Goal: Information Seeking & Learning: Compare options

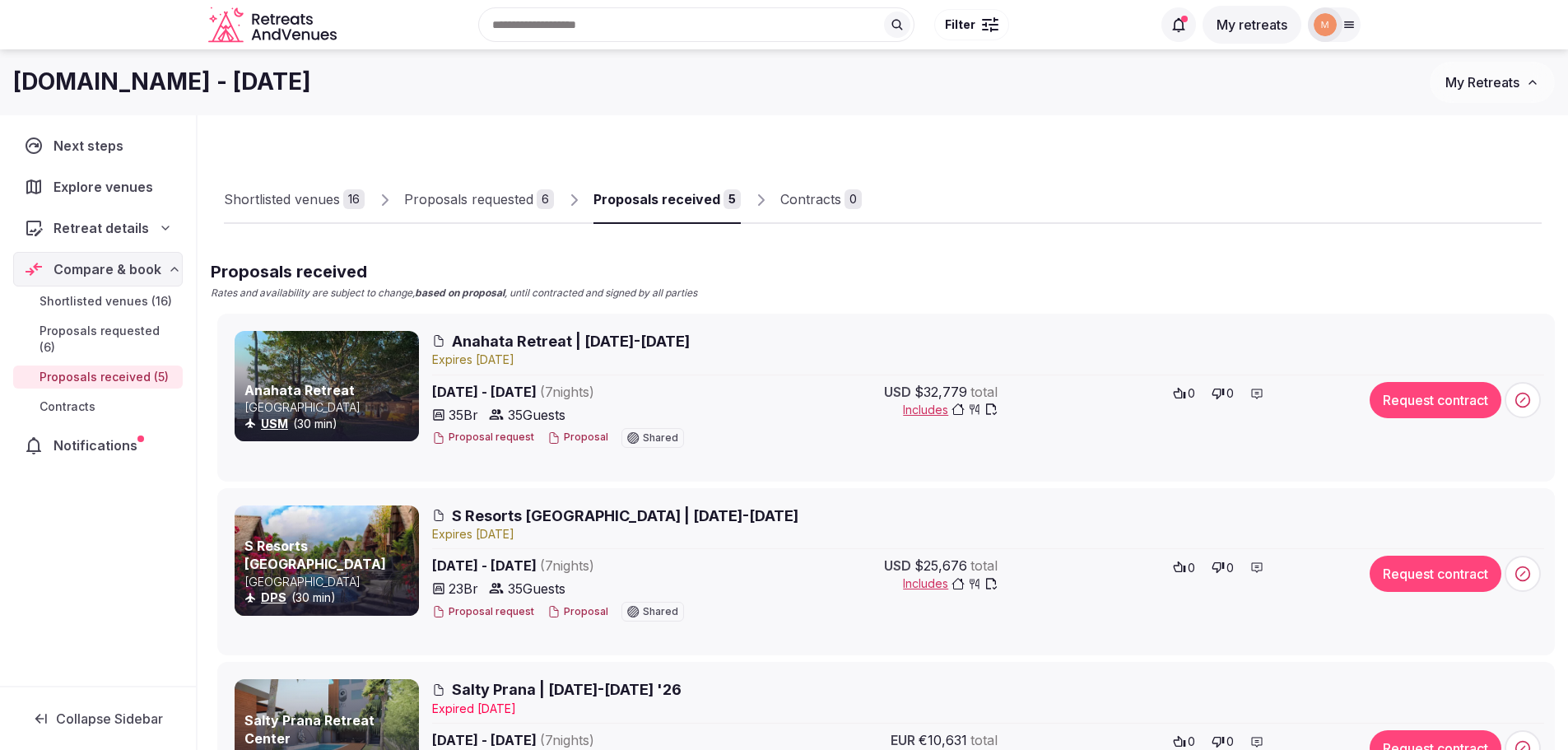
click at [339, 391] on link "Anahata Retreat" at bounding box center [299, 390] width 110 height 16
click at [321, 544] on div at bounding box center [327, 561] width 185 height 110
click at [469, 517] on span "S Resorts Hidden Valley | 7-14 April 2026" at bounding box center [626, 516] width 347 height 21
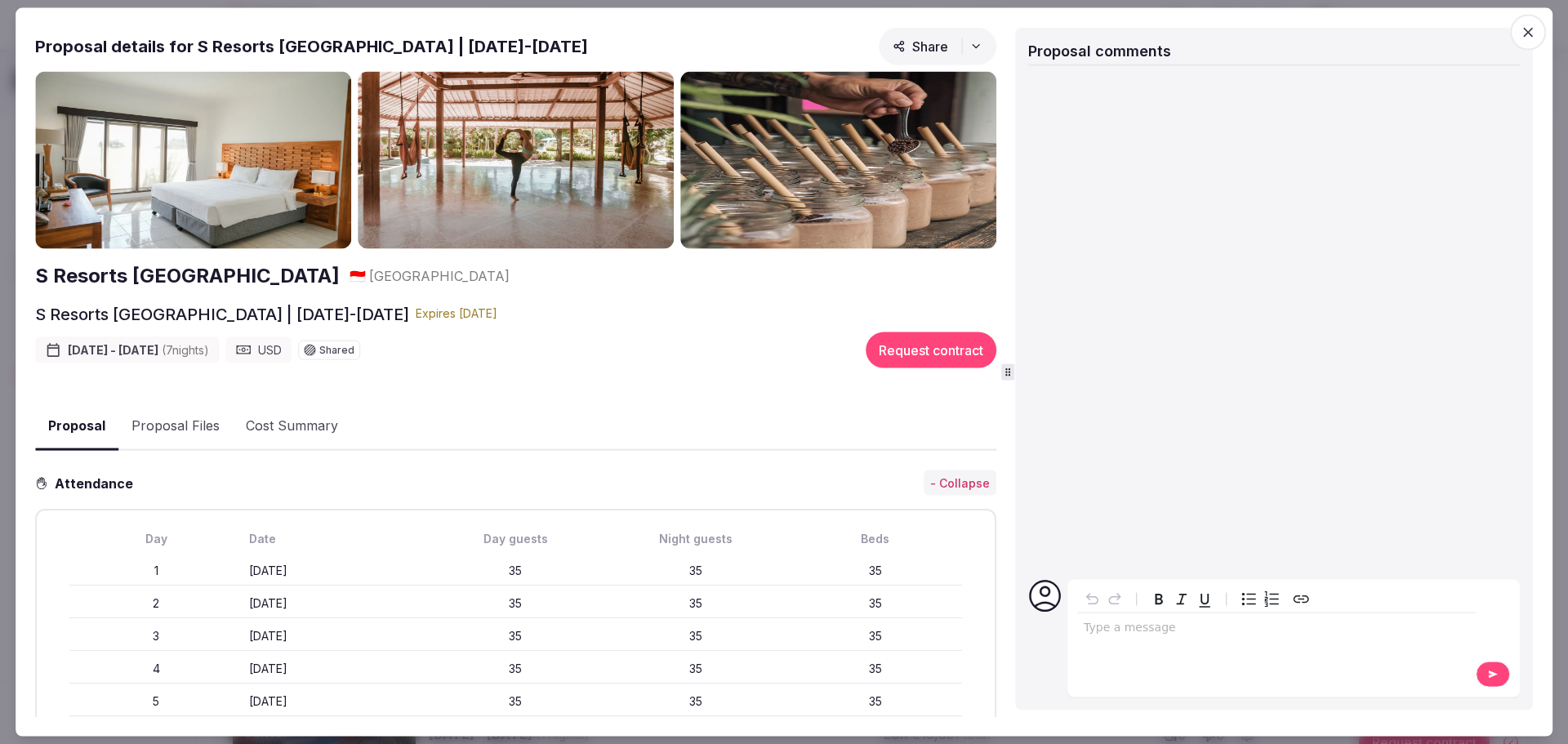
click at [603, 189] on img at bounding box center [516, 160] width 316 height 178
click at [1520, 27] on icon "button" at bounding box center [1528, 32] width 16 height 16
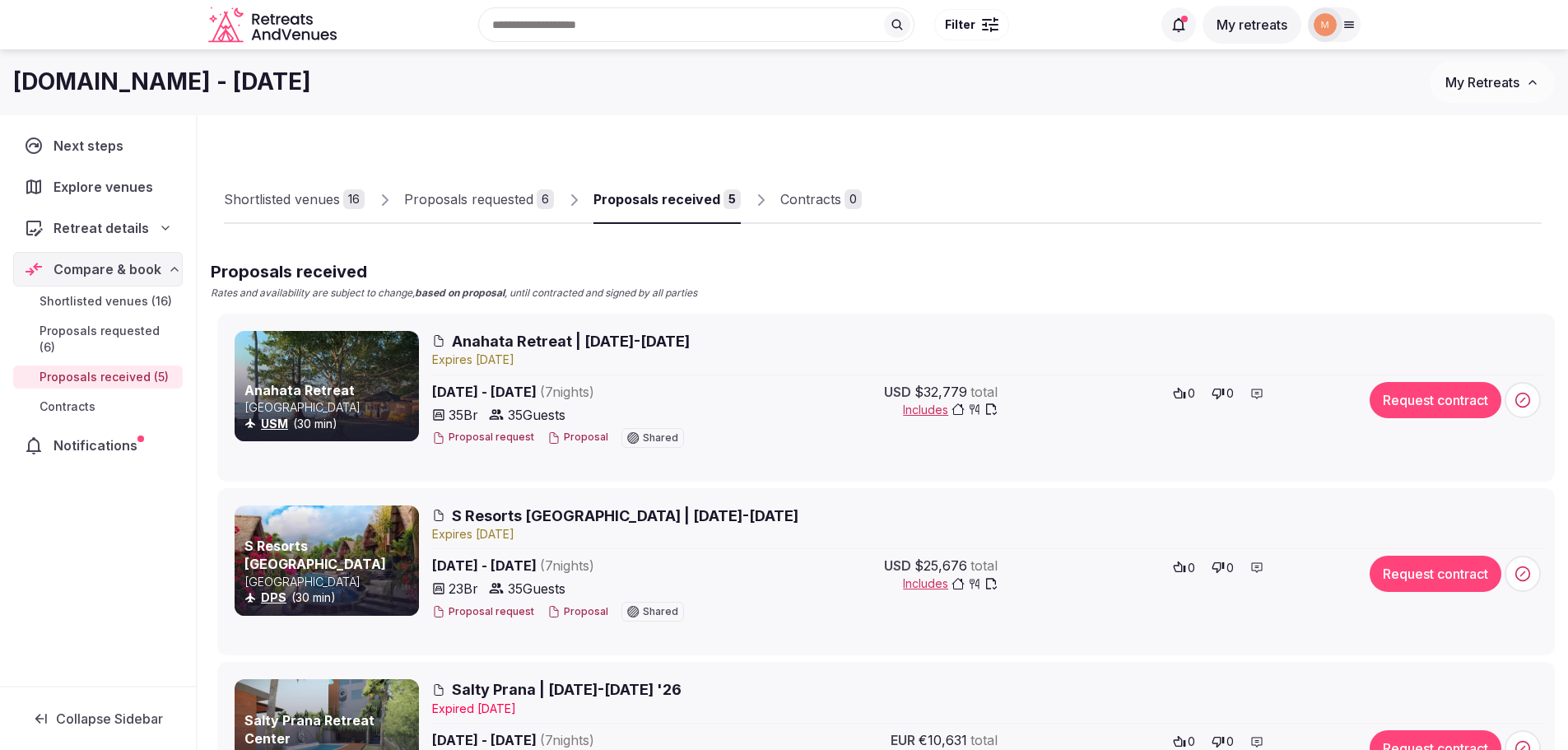
click at [508, 518] on span "S Resorts Hidden Valley | 7-14 April 2026" at bounding box center [626, 516] width 347 height 21
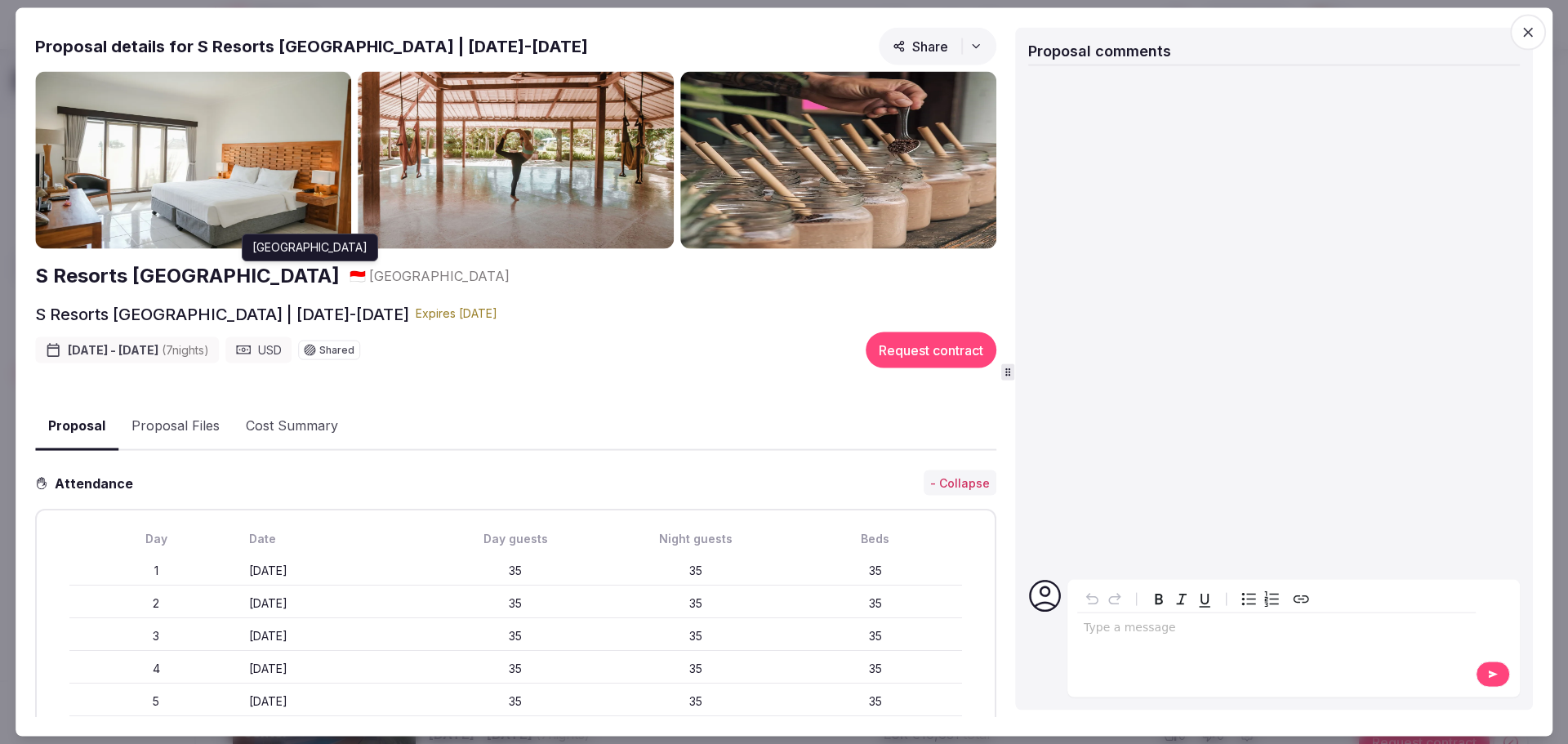
click at [256, 272] on h2 "S Resorts [GEOGRAPHIC_DATA]" at bounding box center [188, 276] width 305 height 27
drag, startPoint x: 386, startPoint y: 46, endPoint x: 194, endPoint y: 50, distance: 192.0
click at [194, 50] on h2 "Proposal details for S Resorts Hidden Valley | 7-14 April 2026" at bounding box center [312, 45] width 553 height 23
copy h2 "S Resorts [GEOGRAPHIC_DATA]"
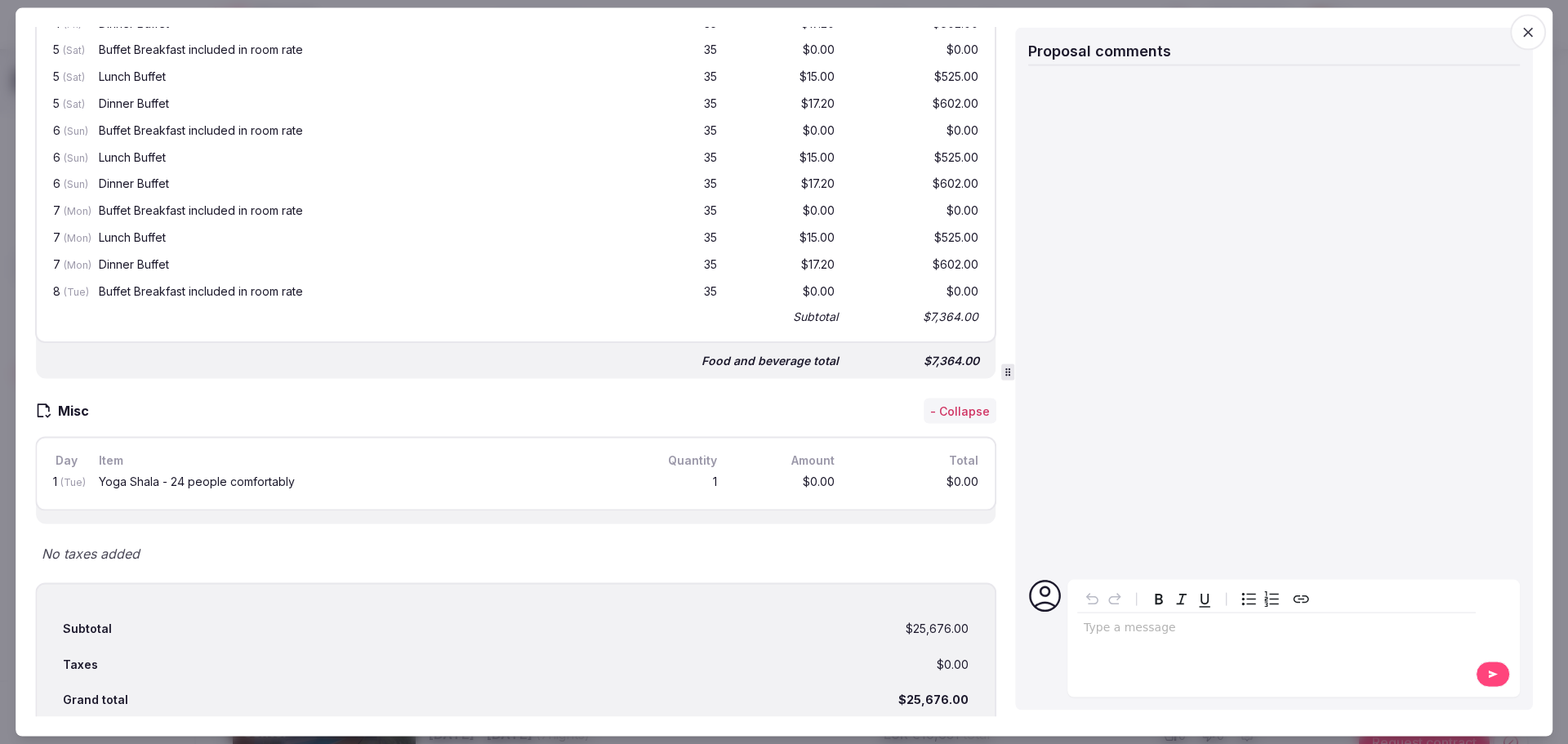
scroll to position [2070, 0]
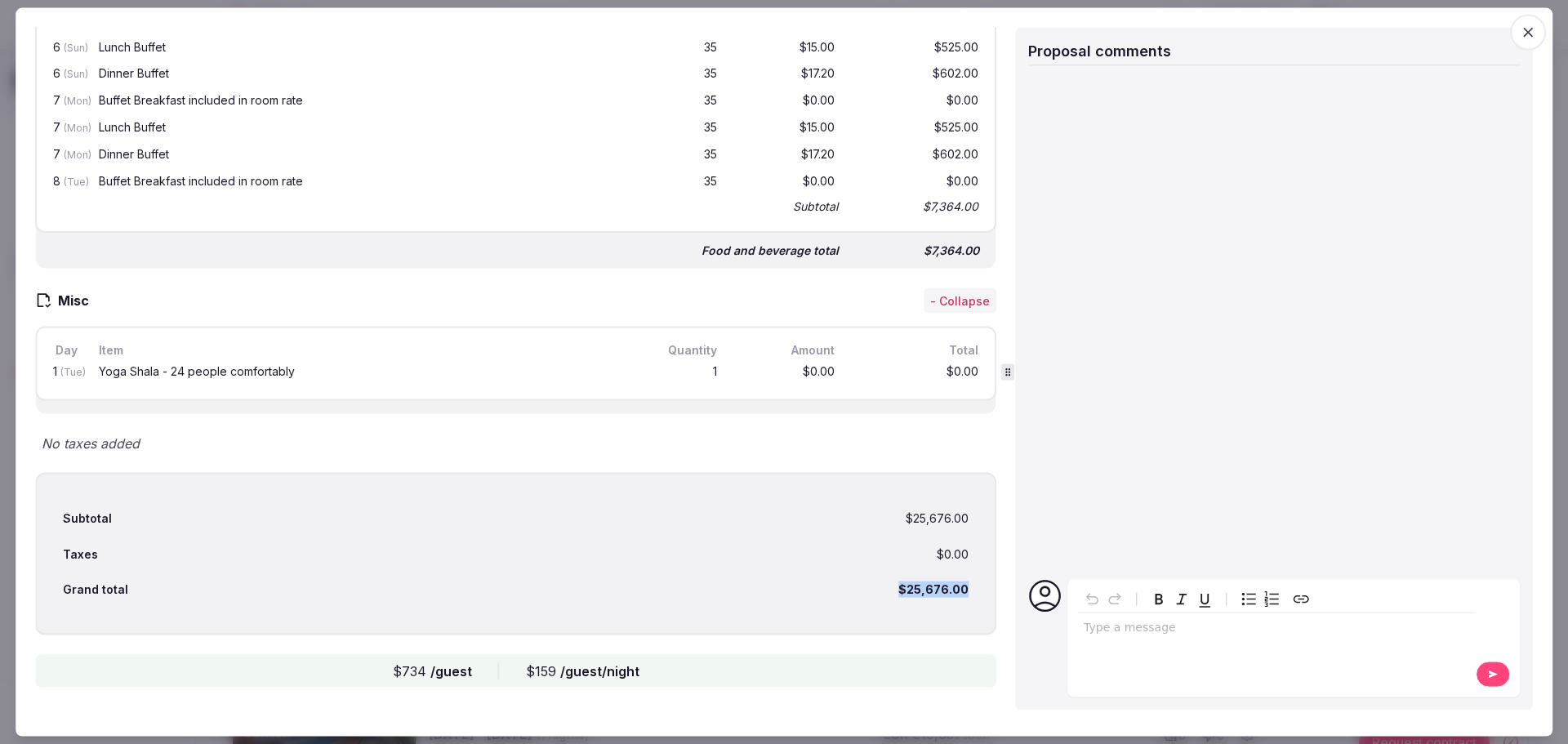
drag, startPoint x: 958, startPoint y: 592, endPoint x: 871, endPoint y: 582, distance: 87.6
click at [871, 582] on div "Subtotal $25,676.00 Taxes $0.00 Grand total $25,676.00" at bounding box center [516, 554] width 962 height 163
copy div "$25,676.00"
click at [1517, 32] on span "button" at bounding box center [1528, 32] width 36 height 36
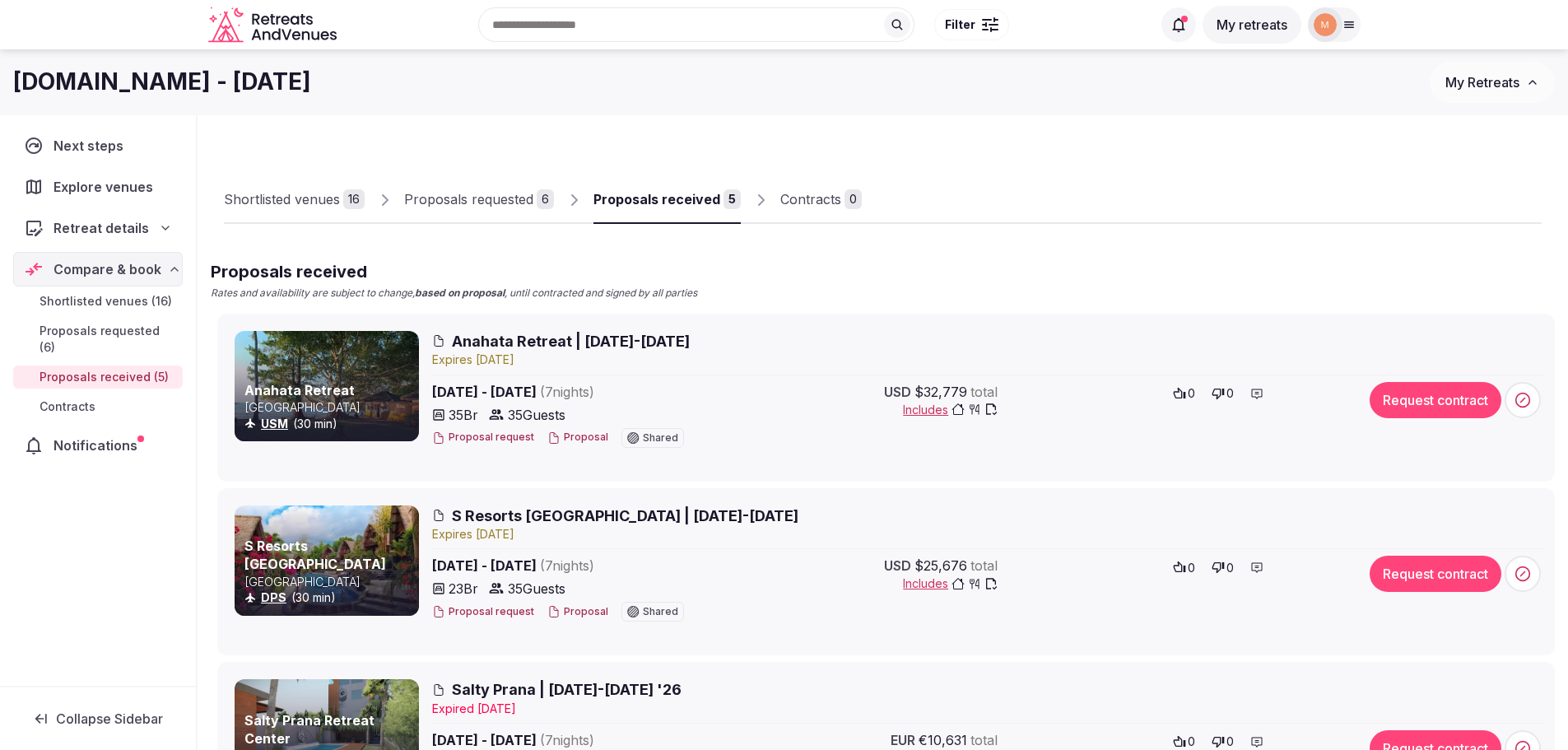
click at [567, 438] on button "Proposal" at bounding box center [577, 438] width 61 height 14
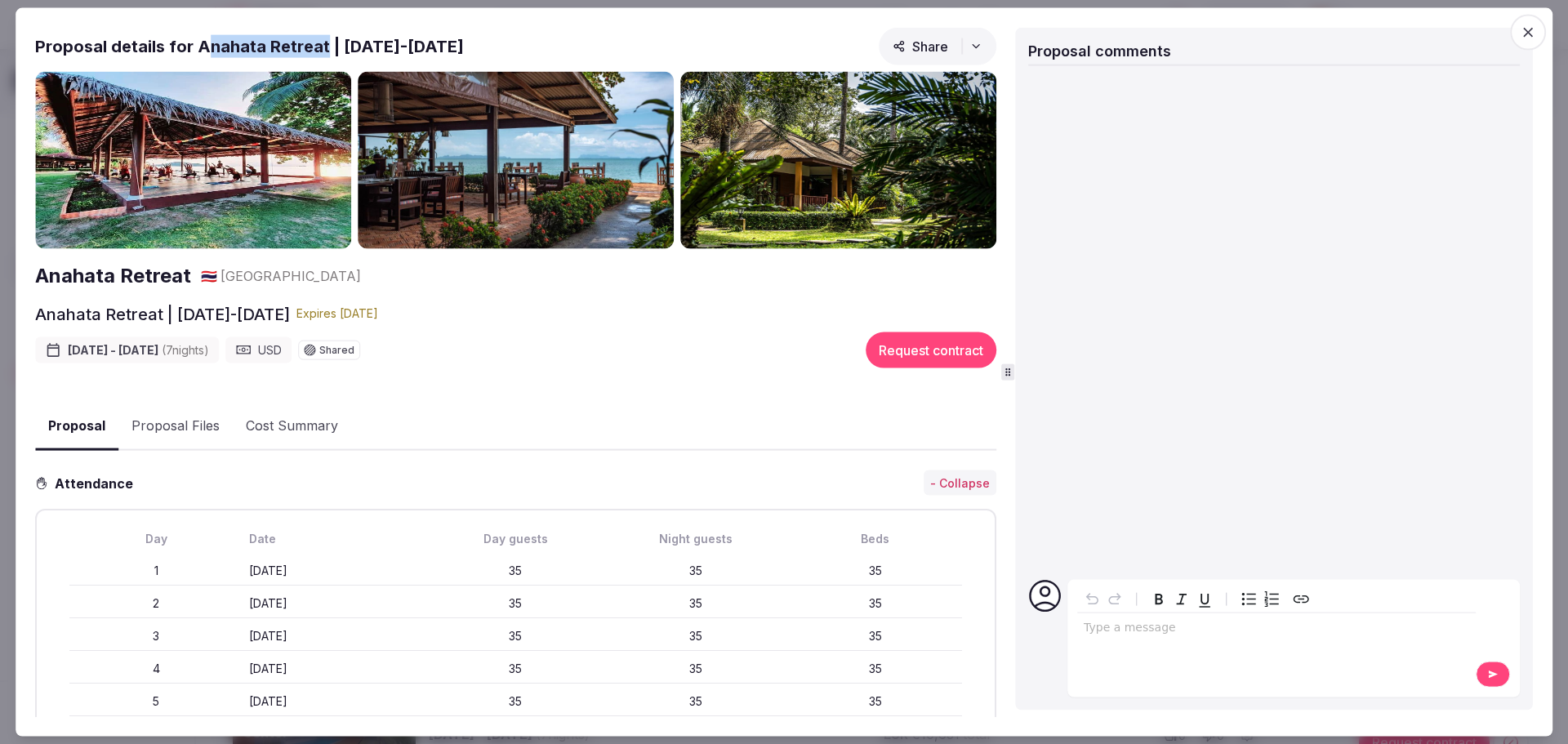
drag, startPoint x: 200, startPoint y: 45, endPoint x: 320, endPoint y: 51, distance: 120.1
click at [320, 53] on h2 "Proposal details for Anahata Retreat | 7-14 April 2026" at bounding box center [249, 45] width 429 height 23
drag, startPoint x: 320, startPoint y: 51, endPoint x: 307, endPoint y: 47, distance: 13.6
click at [320, 51] on h2 "Proposal details for Anahata Retreat | 7-14 April 2026" at bounding box center [249, 45] width 429 height 23
click at [203, 42] on h2 "Proposal details for Anahata Retreat | 7-14 April 2026" at bounding box center [249, 45] width 429 height 23
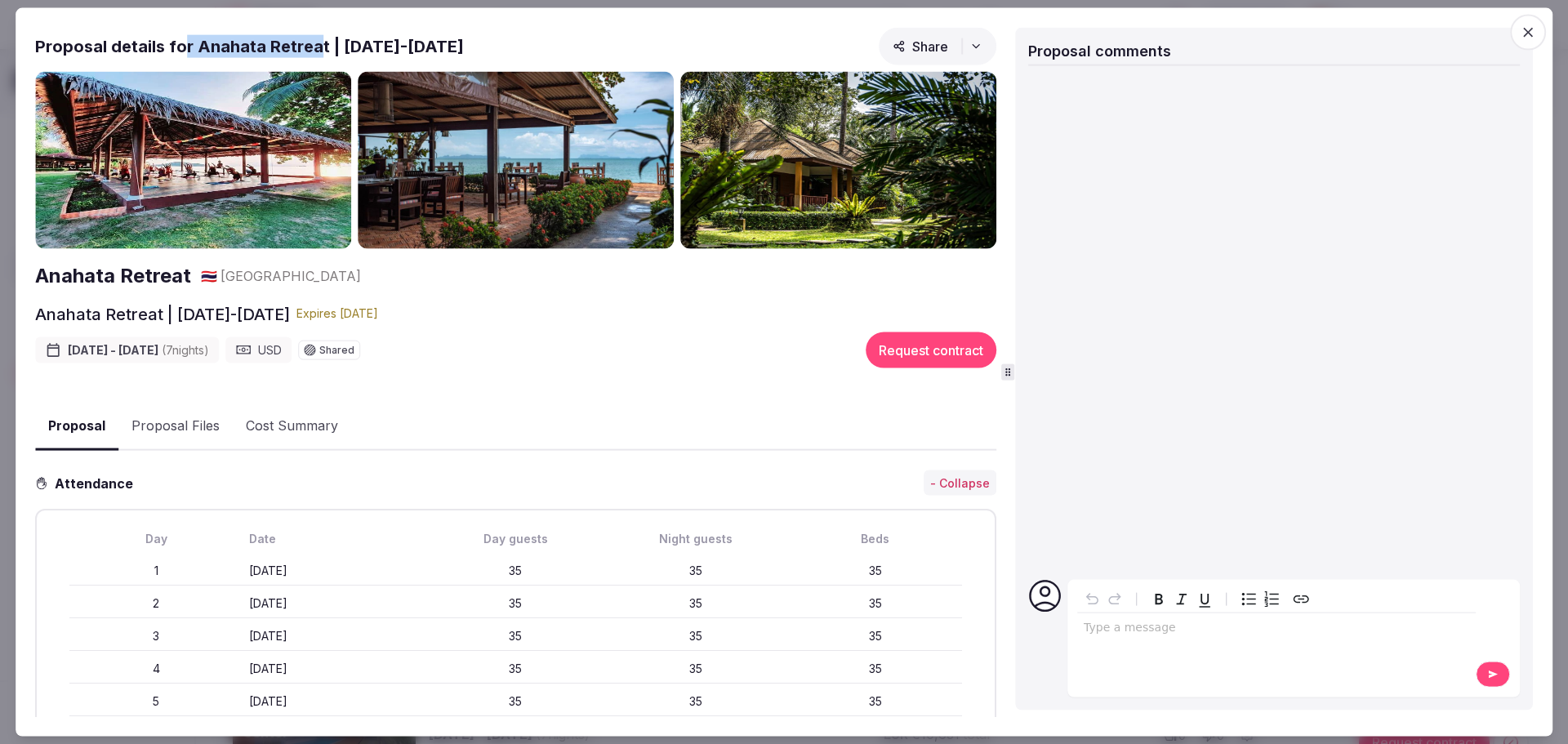
drag, startPoint x: 186, startPoint y: 42, endPoint x: 320, endPoint y: 51, distance: 134.3
click at [317, 53] on h2 "Proposal details for Anahata Retreat | 7-14 April 2026" at bounding box center [249, 45] width 429 height 23
click at [327, 48] on h2 "Proposal details for Anahata Retreat | 7-14 April 2026" at bounding box center [249, 45] width 429 height 23
click at [318, 41] on h2 "Proposal details for Anahata Retreat | 7-14 April 2026" at bounding box center [249, 45] width 429 height 23
drag, startPoint x: 324, startPoint y: 45, endPoint x: 194, endPoint y: 45, distance: 130.0
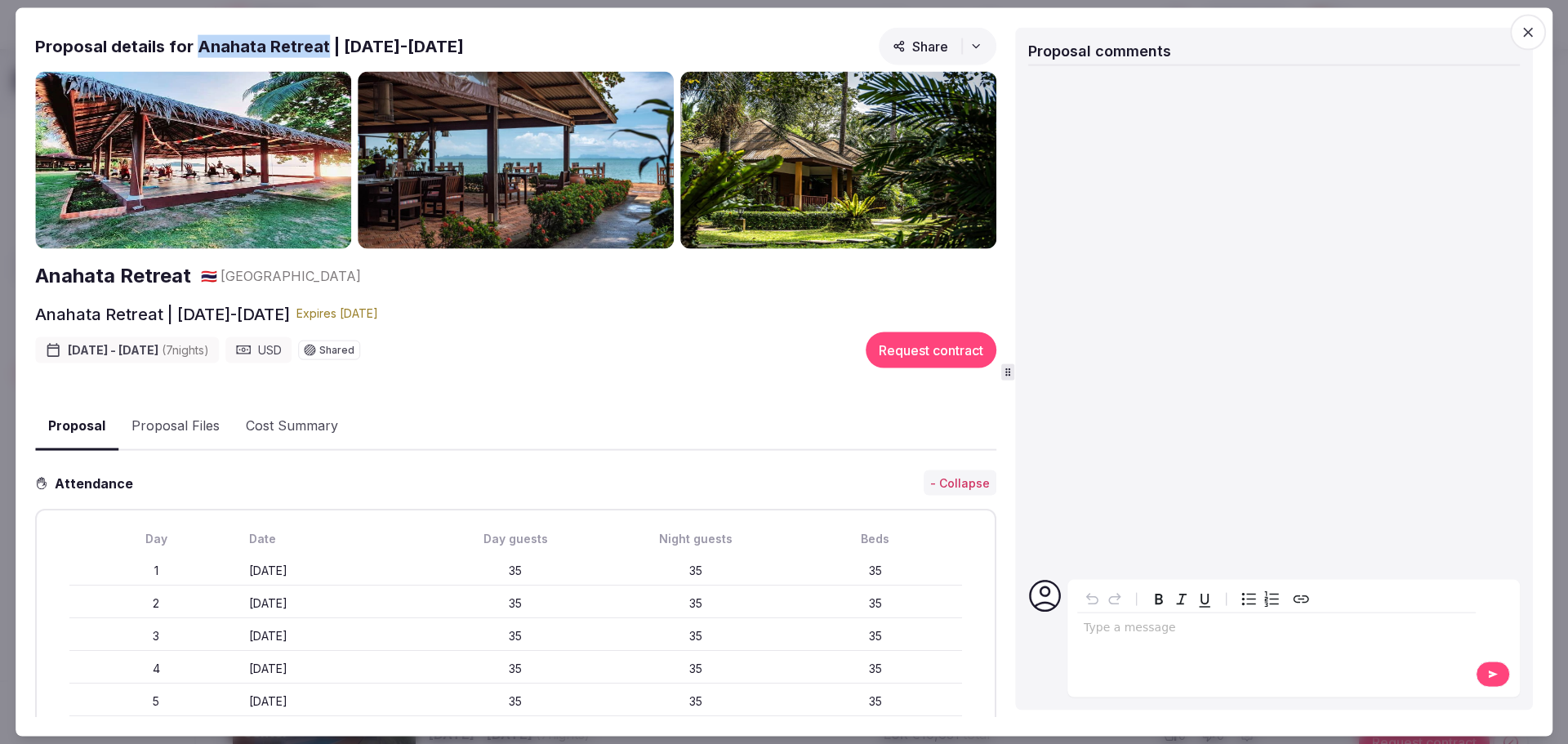
click at [194, 45] on h2 "Proposal details for Anahata Retreat | 7-14 April 2026" at bounding box center [249, 45] width 429 height 23
copy h2 "Anahata Retreat"
click at [152, 271] on h2 "Anahata Retreat" at bounding box center [113, 276] width 156 height 27
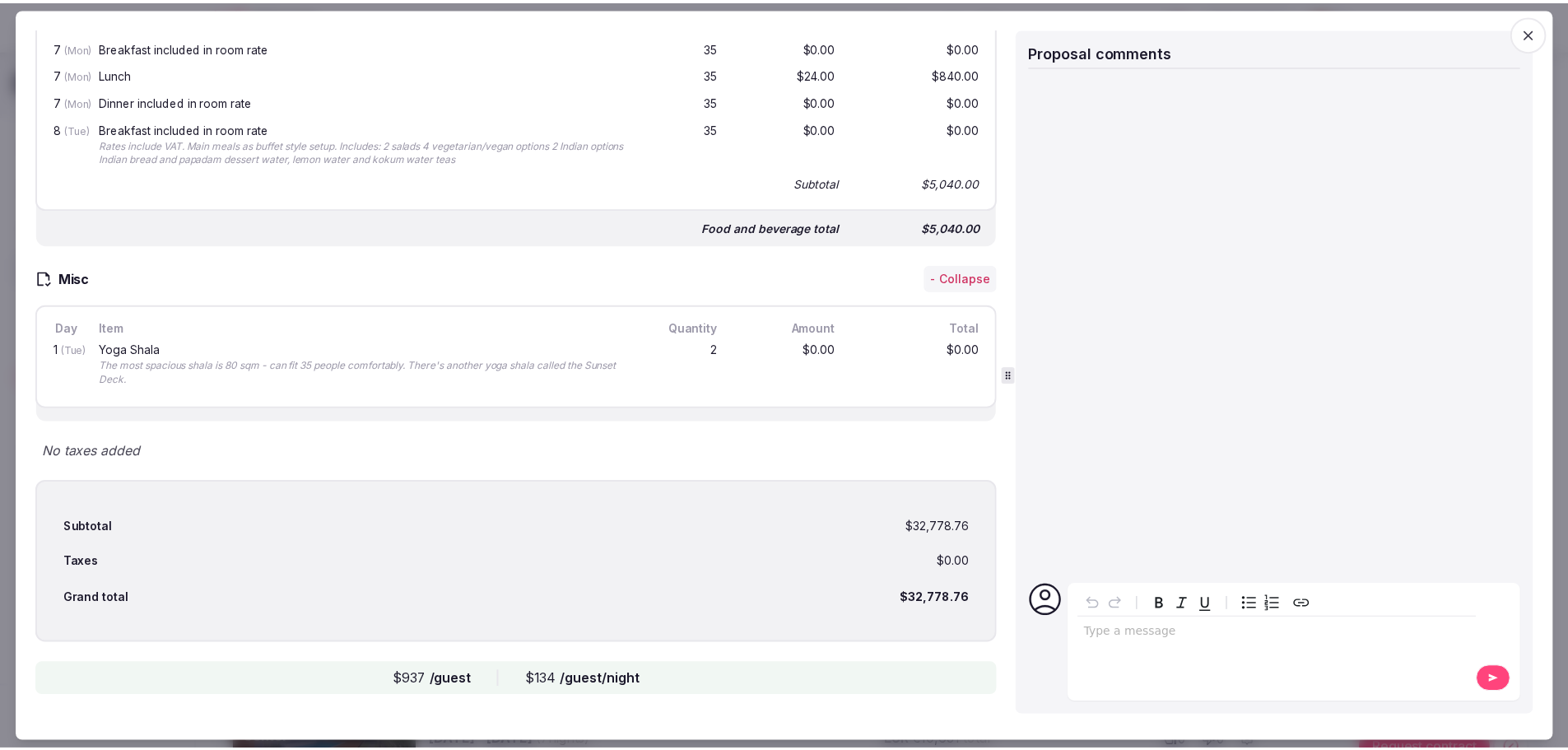
scroll to position [1913, 0]
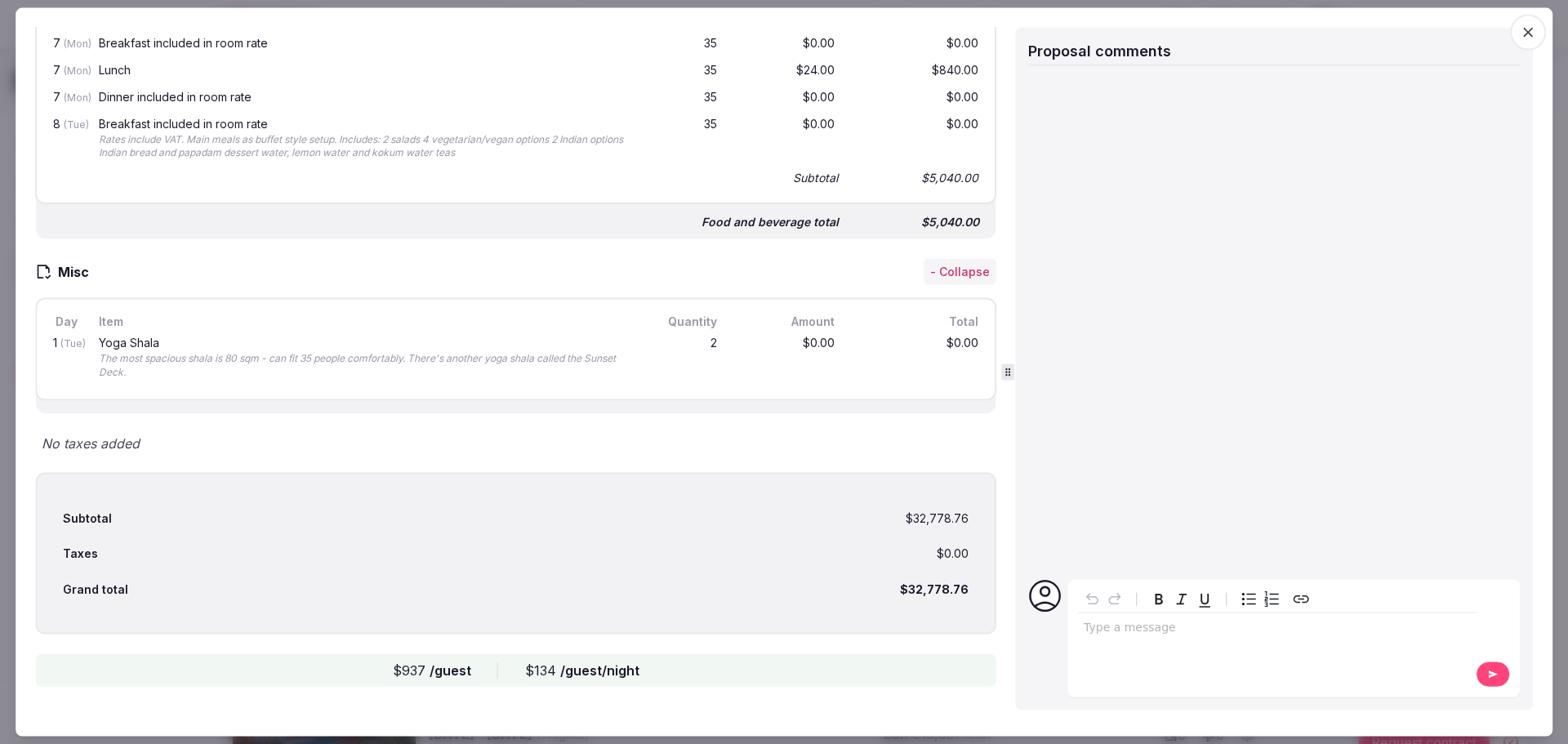
click at [951, 588] on div "$32,778.76" at bounding box center [934, 588] width 69 height 16
drag, startPoint x: 957, startPoint y: 587, endPoint x: 892, endPoint y: 587, distance: 65.0
click at [892, 587] on div "Subtotal $32,778.76 Taxes $0.00 Grand total $32,778.76" at bounding box center [516, 553] width 962 height 163
copy div "$32,778.76"
drag, startPoint x: 476, startPoint y: 670, endPoint x: 414, endPoint y: 671, distance: 62.0
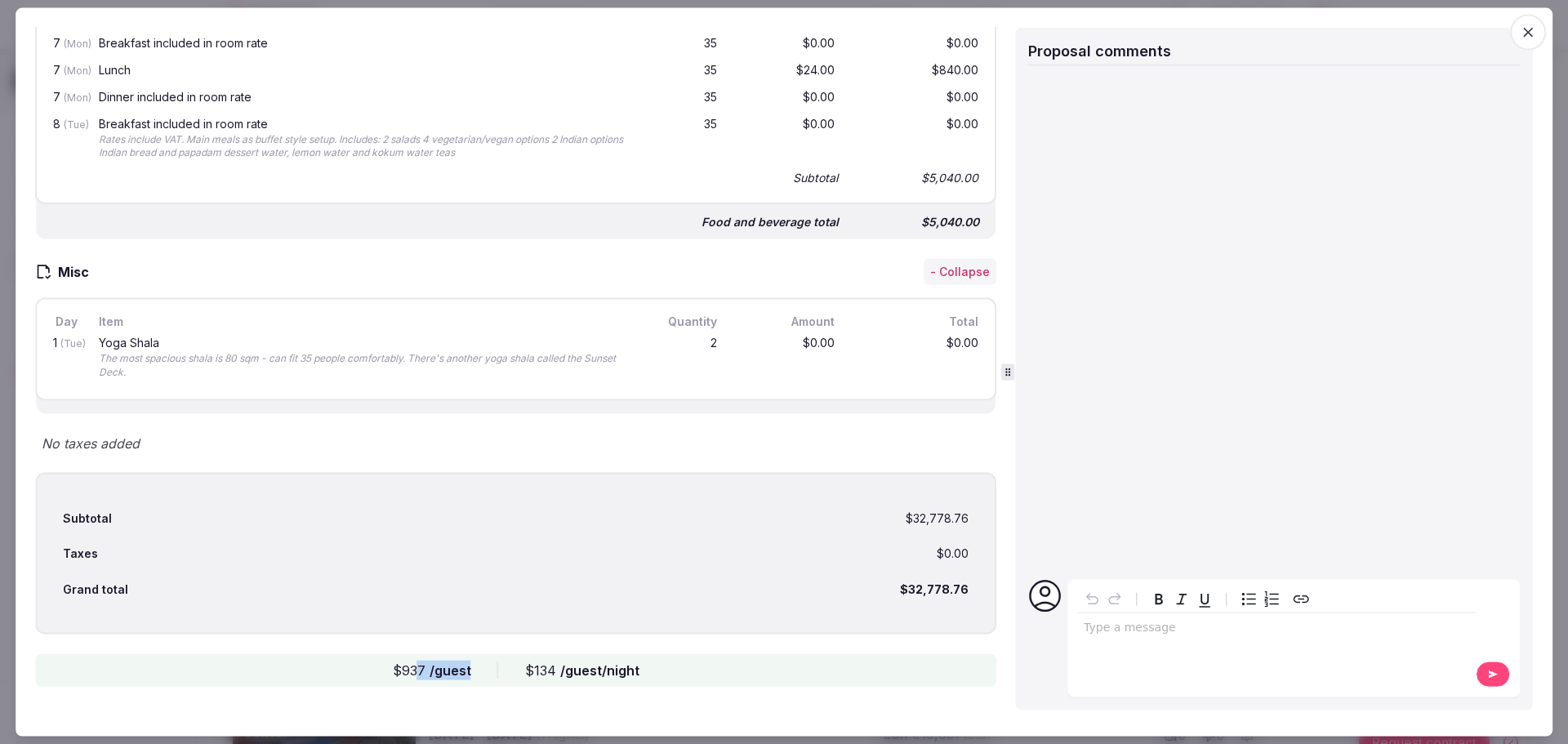
click at [414, 671] on div "$937 /guest $134 /guest/night" at bounding box center [516, 670] width 962 height 33
click at [414, 671] on div "$937 /guest" at bounding box center [432, 670] width 79 height 20
drag, startPoint x: 420, startPoint y: 668, endPoint x: 383, endPoint y: 664, distance: 37.2
click at [383, 664] on div "$937 /guest $134 /guest/night" at bounding box center [516, 670] width 962 height 33
copy div "$937"
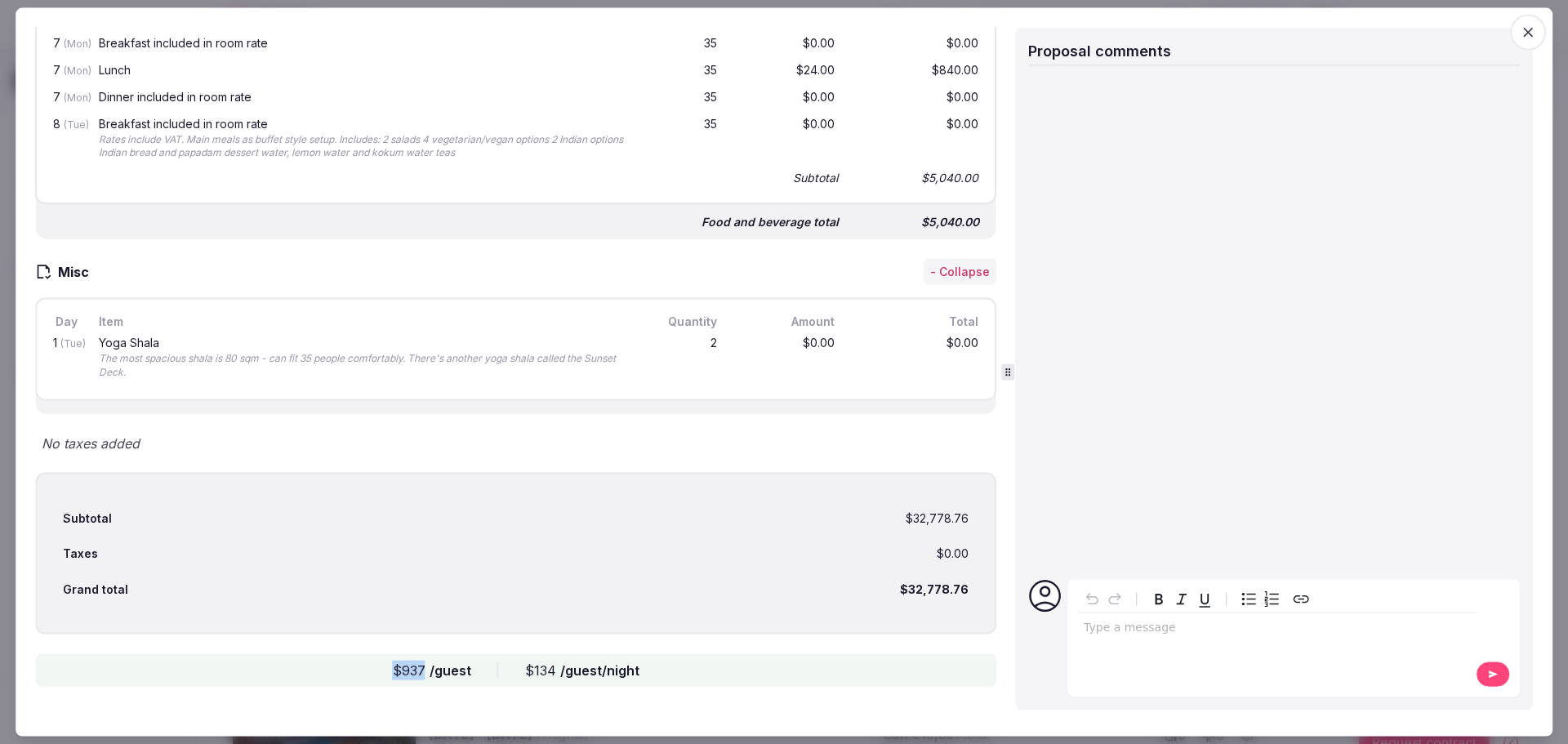
click at [1529, 25] on icon "button" at bounding box center [1528, 32] width 16 height 16
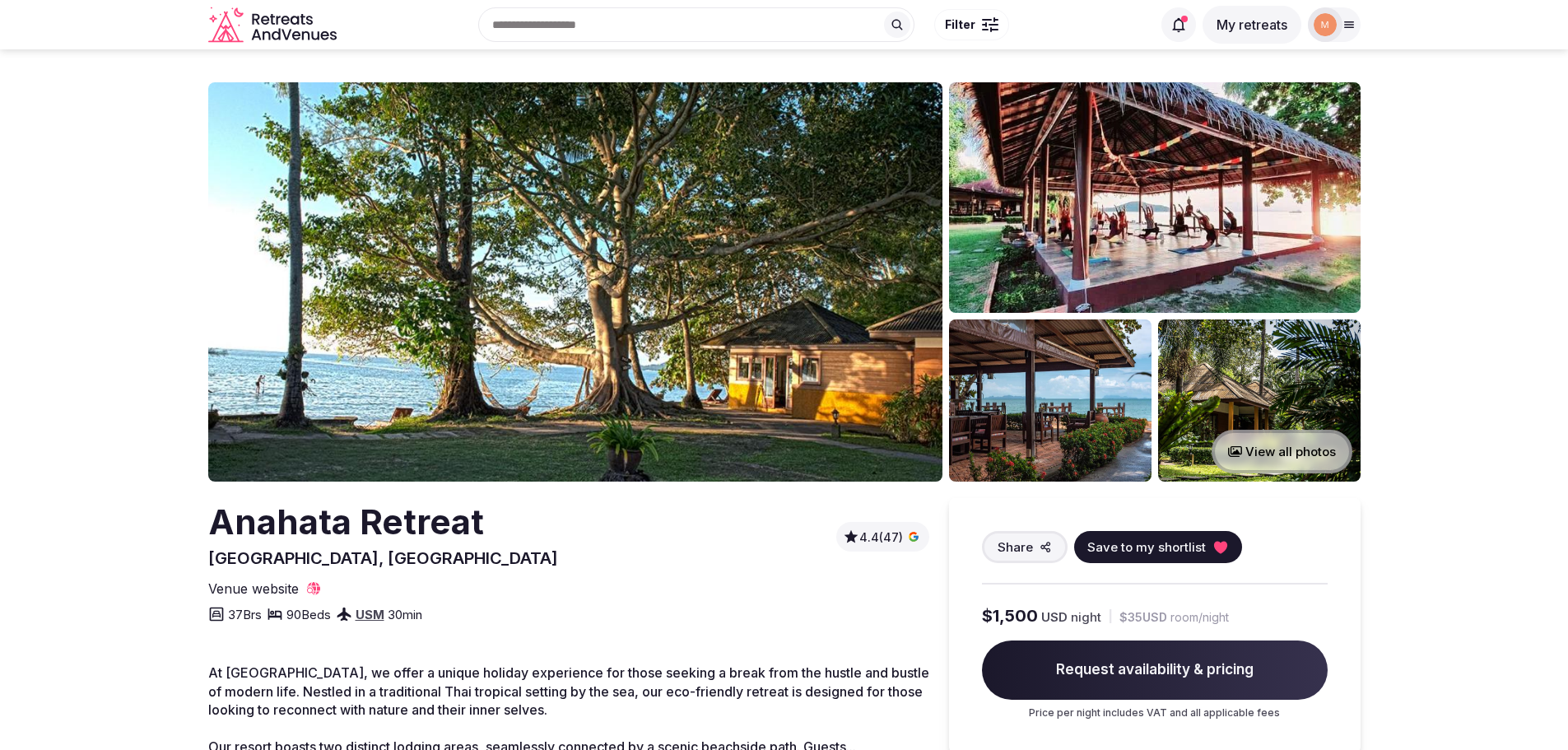
click at [134, 479] on section "View all photos Anahata Retreat Surat Thani, Thailand 4.4 (47) Share Save to my…" at bounding box center [784, 570] width 1568 height 1041
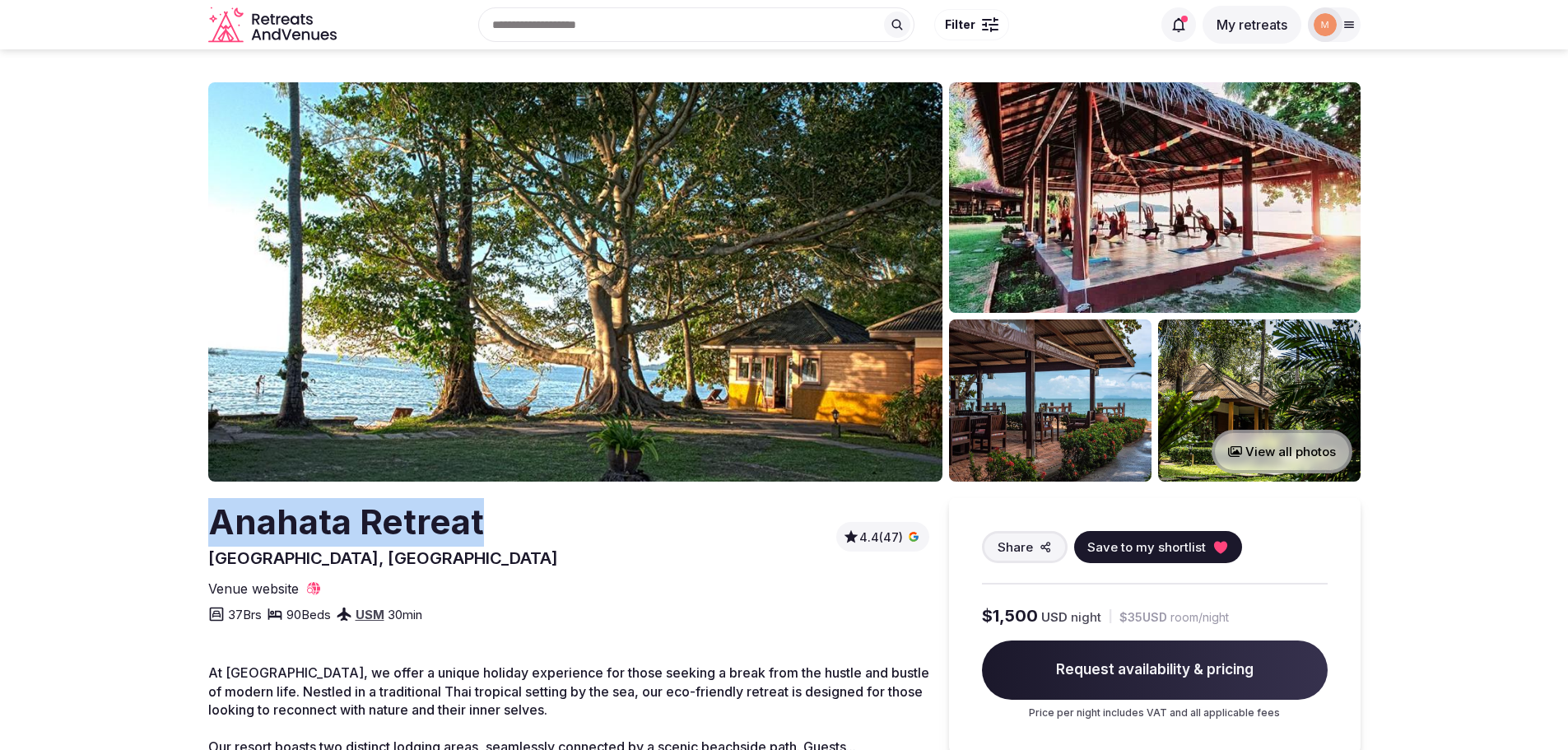
drag, startPoint x: 475, startPoint y: 526, endPoint x: 215, endPoint y: 526, distance: 260.0
click at [215, 526] on div "Anahata Retreat Surat Thani, Thailand 4.4 (47)" at bounding box center [568, 533] width 721 height 72
copy h2 "Anahata Retreat"
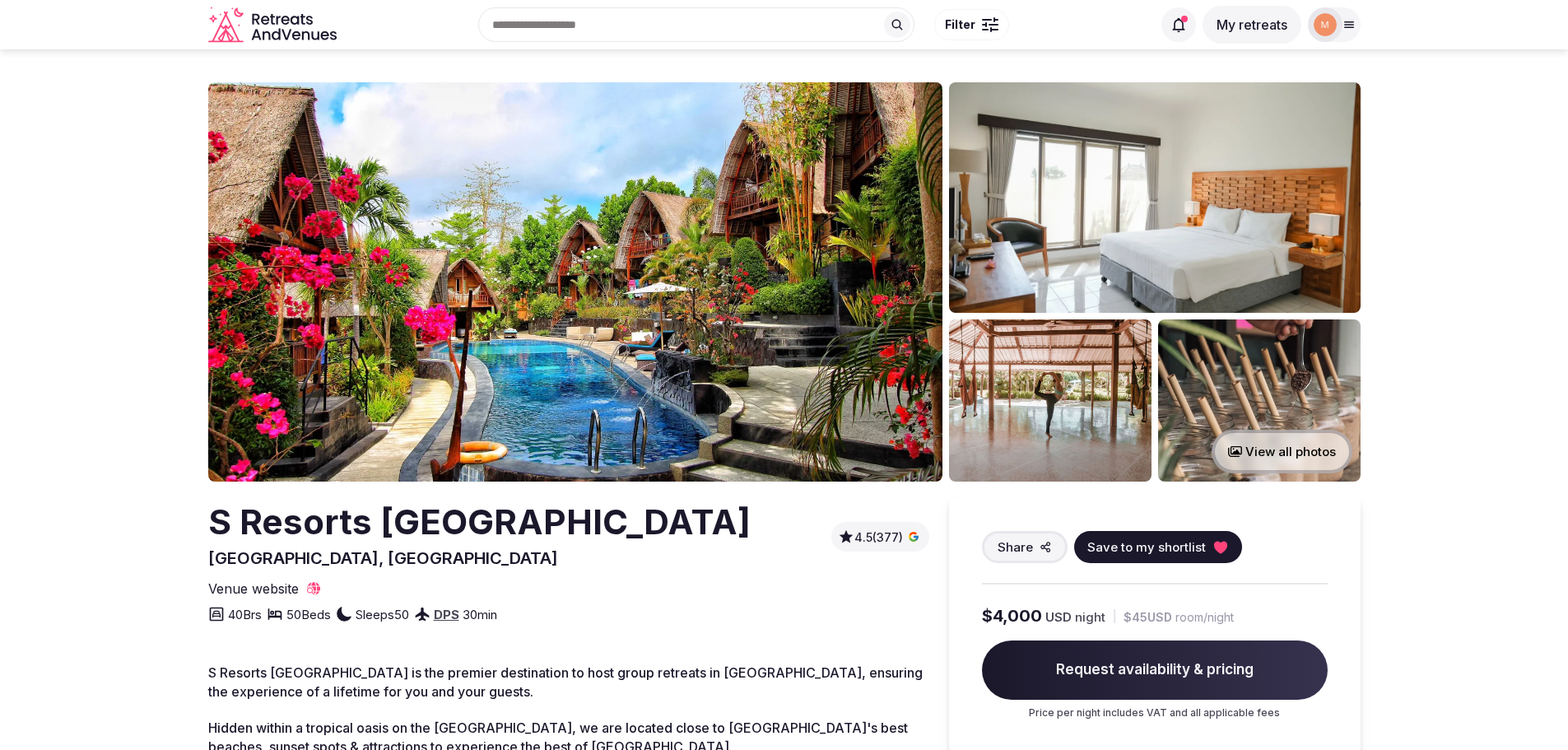
click at [1154, 400] on div "View all photos" at bounding box center [1155, 400] width 412 height 162
click at [1107, 395] on img at bounding box center [1050, 400] width 203 height 162
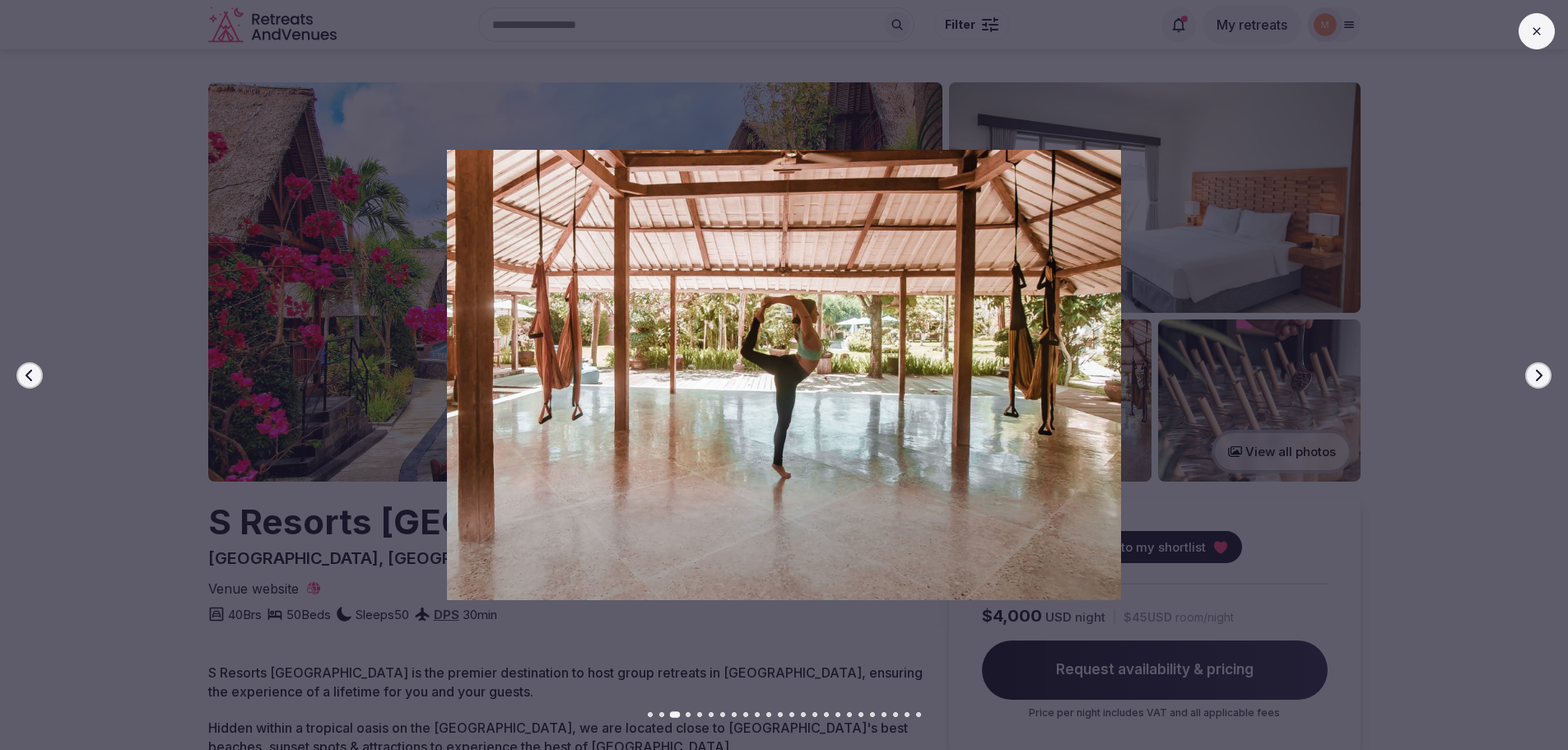
click at [115, 535] on div at bounding box center [778, 375] width 1581 height 451
click at [217, 543] on div at bounding box center [778, 375] width 1581 height 451
click at [68, 364] on div at bounding box center [778, 375] width 1581 height 451
click at [275, 488] on img at bounding box center [784, 375] width 1098 height 451
click at [1530, 45] on button at bounding box center [1537, 31] width 36 height 36
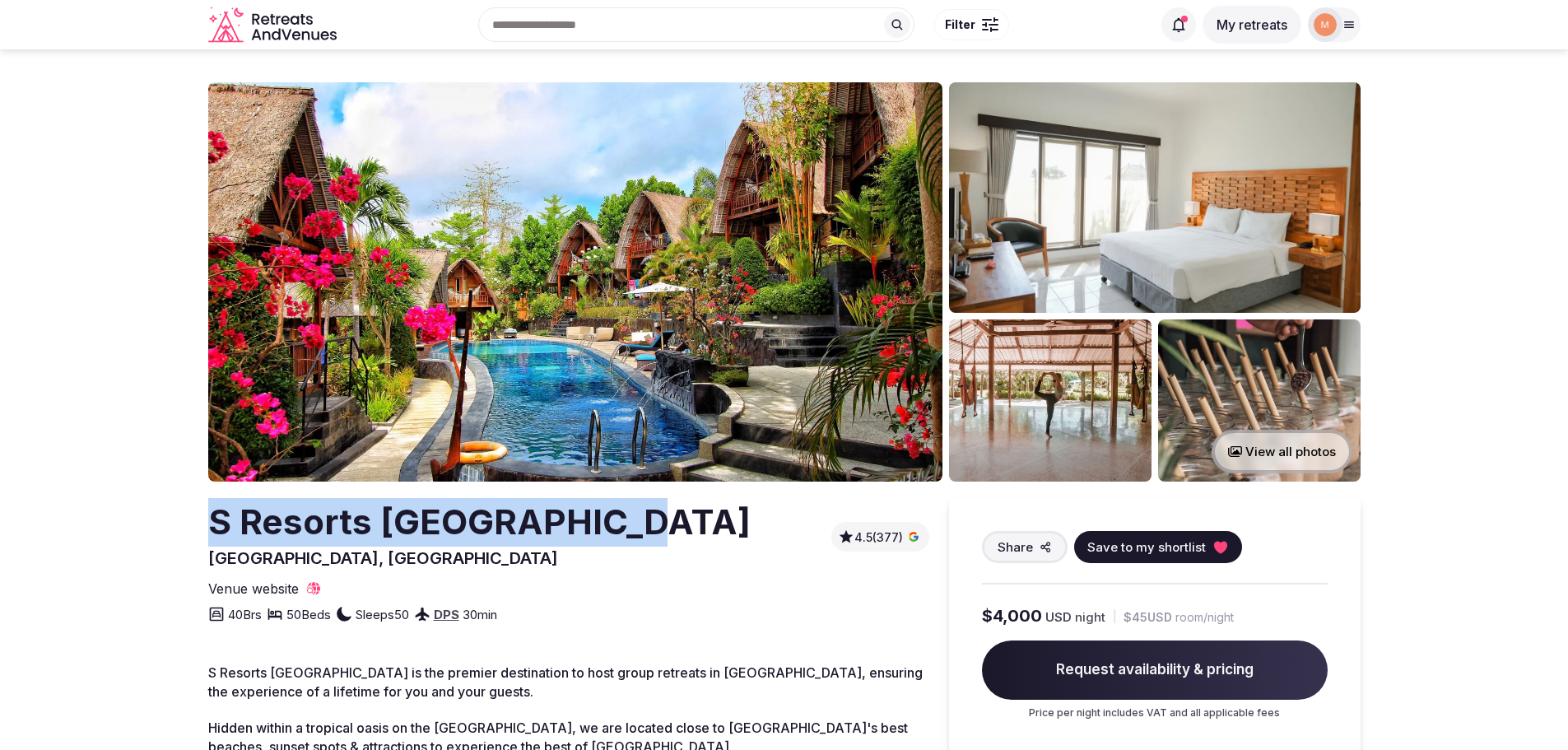
drag, startPoint x: 486, startPoint y: 526, endPoint x: 214, endPoint y: 520, distance: 272.1
click at [214, 520] on div "S Resorts [GEOGRAPHIC_DATA], [GEOGRAPHIC_DATA] 4.5 (377)" at bounding box center [568, 533] width 721 height 72
copy h2 "S Resorts [GEOGRAPHIC_DATA]"
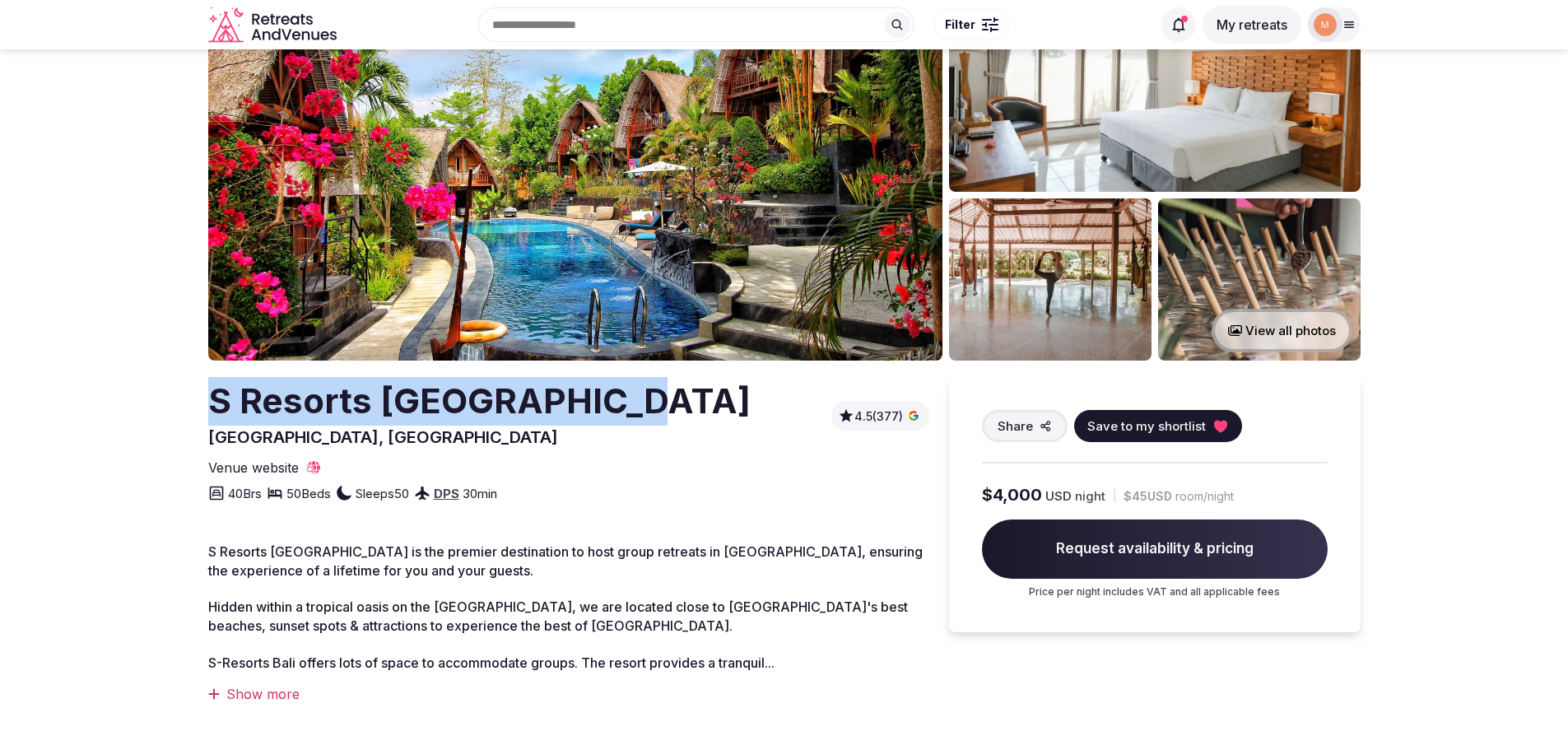
scroll to position [82, 0]
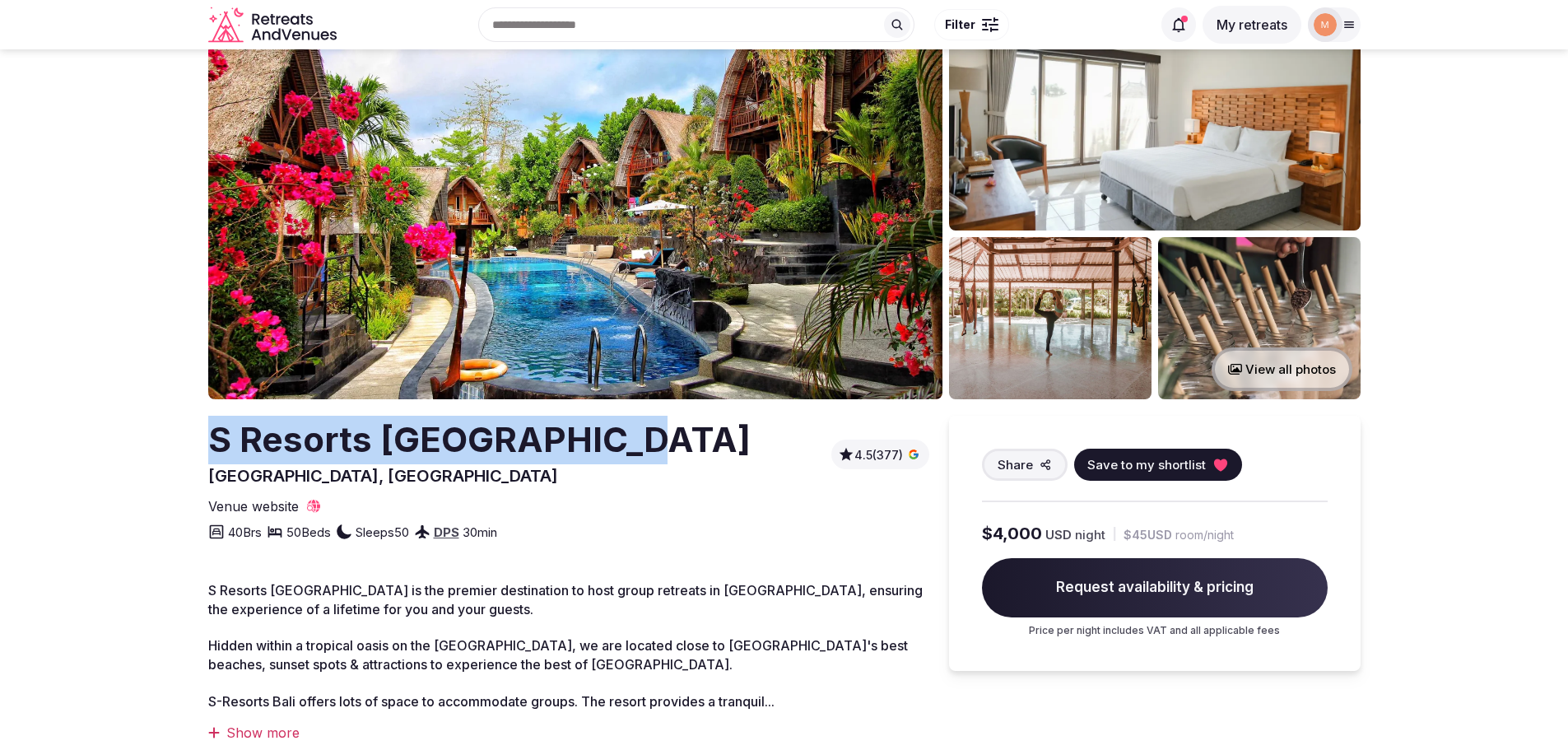
copy h2 "S Resorts [GEOGRAPHIC_DATA]"
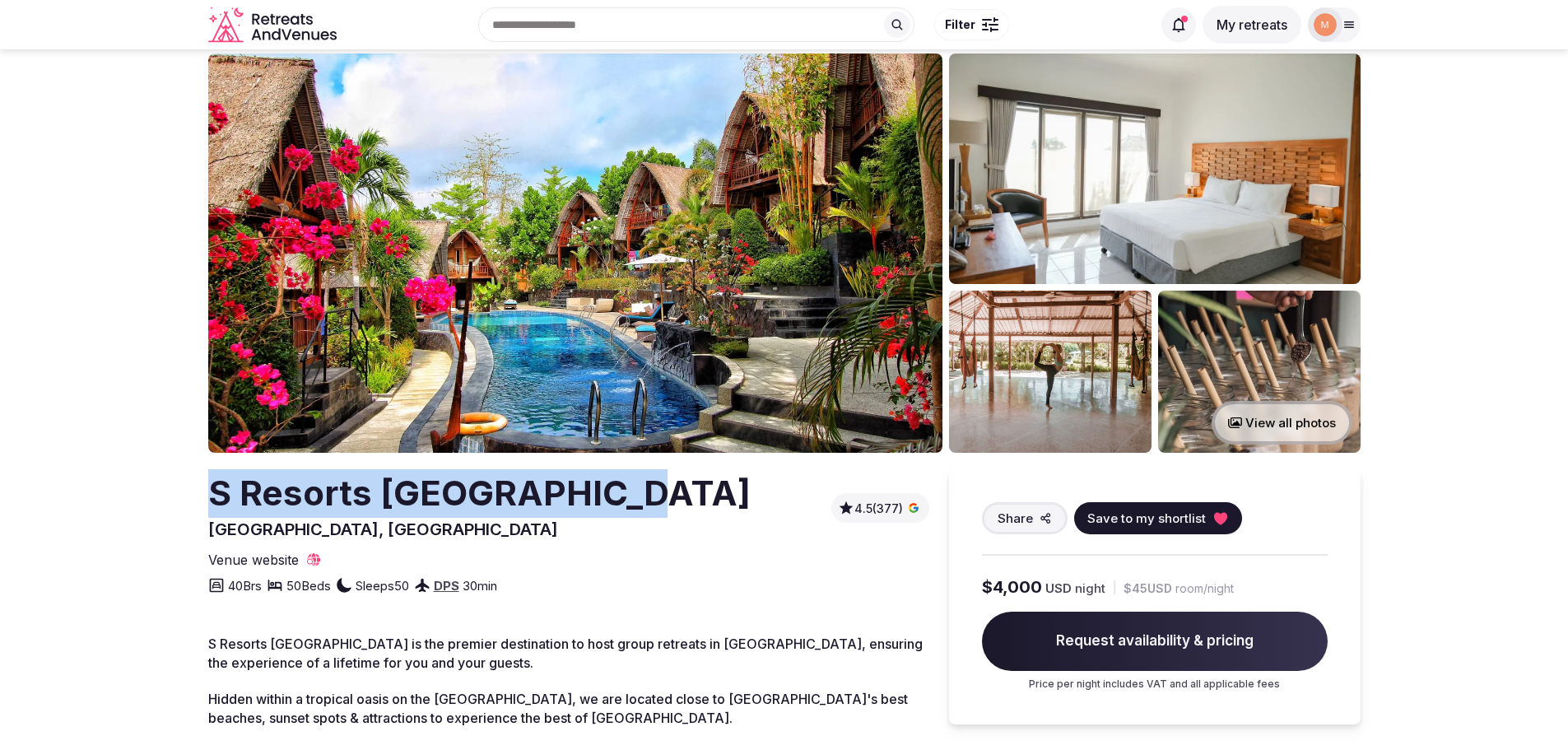
scroll to position [0, 0]
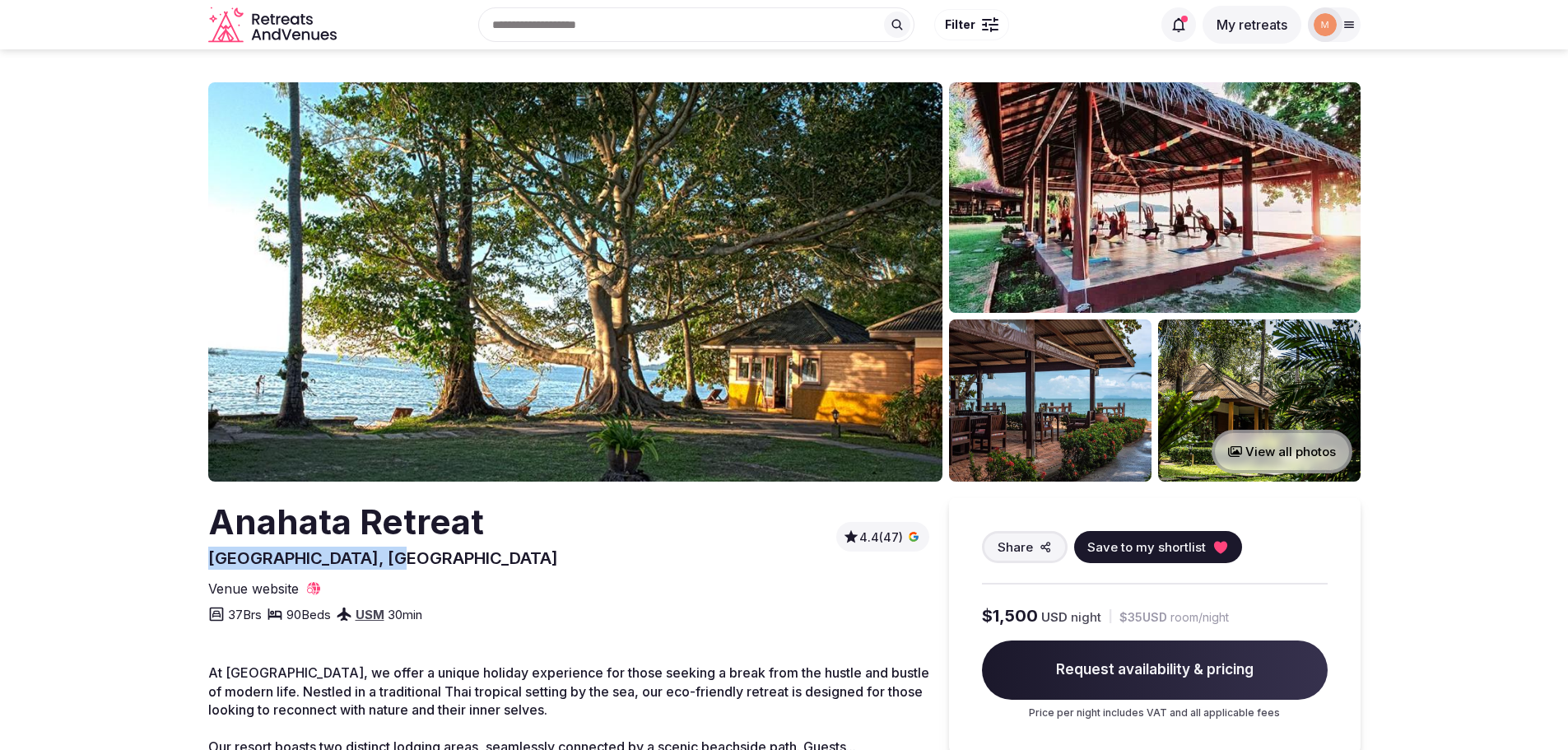
drag, startPoint x: 381, startPoint y: 555, endPoint x: 194, endPoint y: 557, distance: 187.0
click at [194, 557] on section "View all photos Anahata Retreat Surat Thani, Thailand 4.4 (47) Share Save to my…" at bounding box center [784, 570] width 1568 height 1041
copy span "Surat Thani, Thailand"
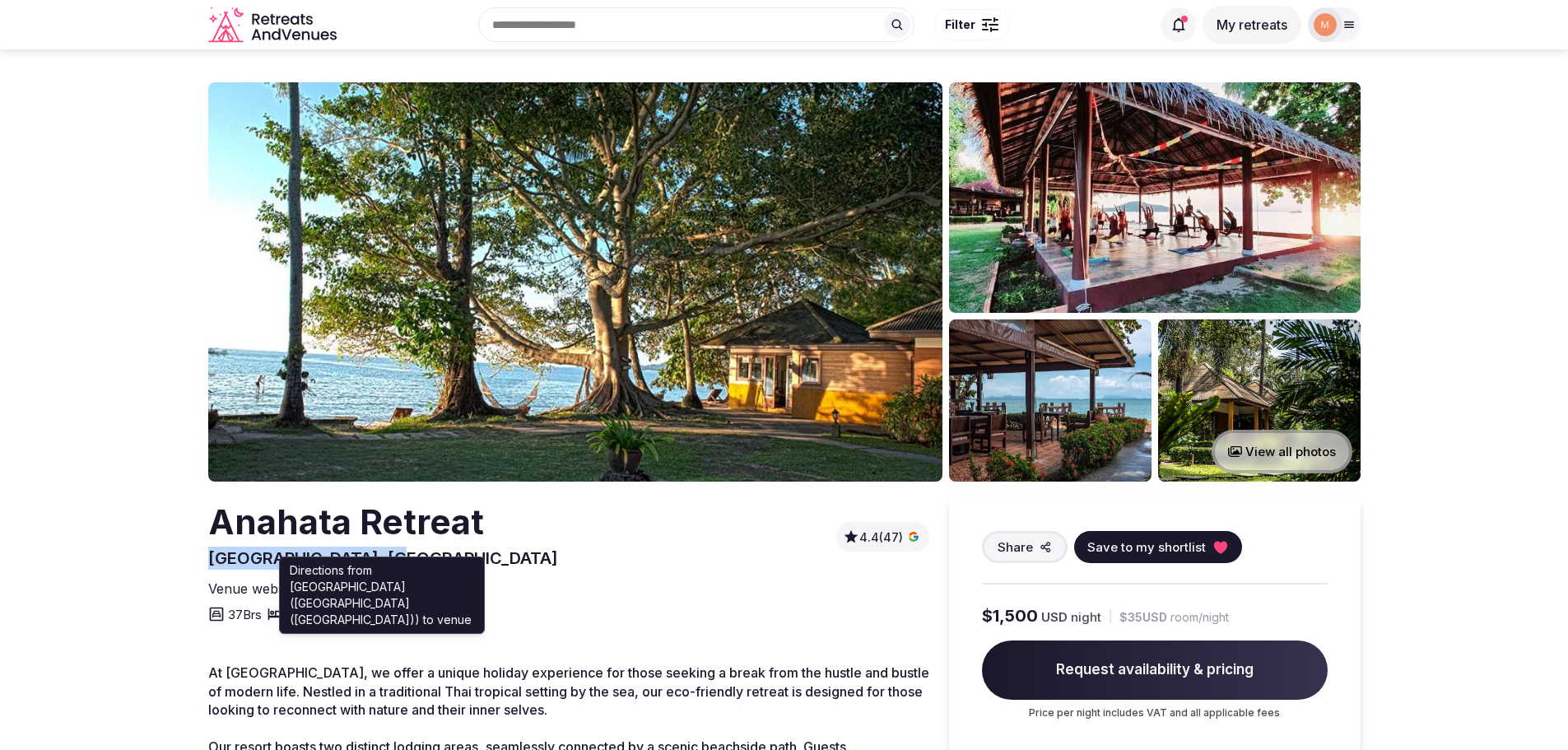
click at [383, 616] on link "USM" at bounding box center [369, 614] width 28 height 16
